Goal: Navigation & Orientation: Go to known website

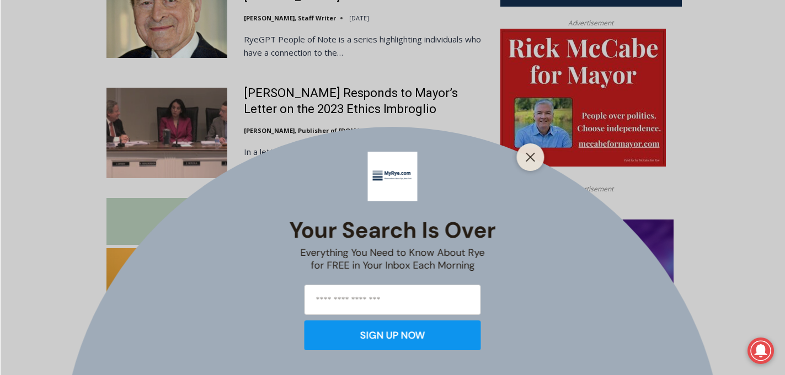
scroll to position [835, 0]
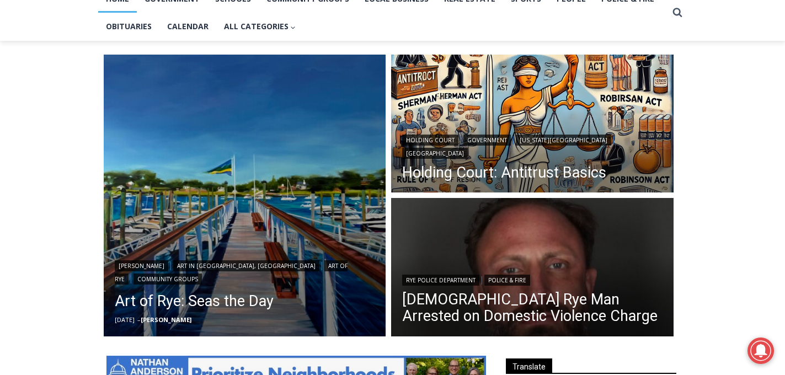
scroll to position [257, 0]
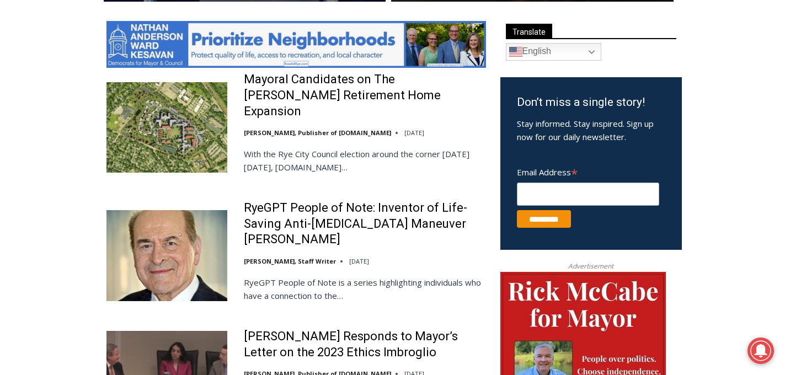
scroll to position [590, 0]
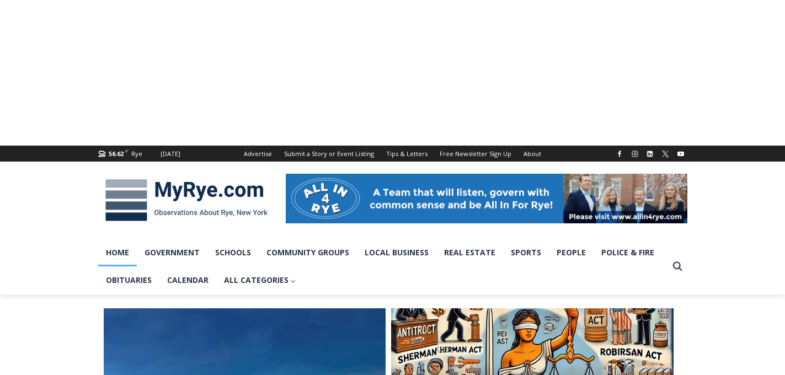
scroll to position [590, 0]
